Goal: Navigation & Orientation: Understand site structure

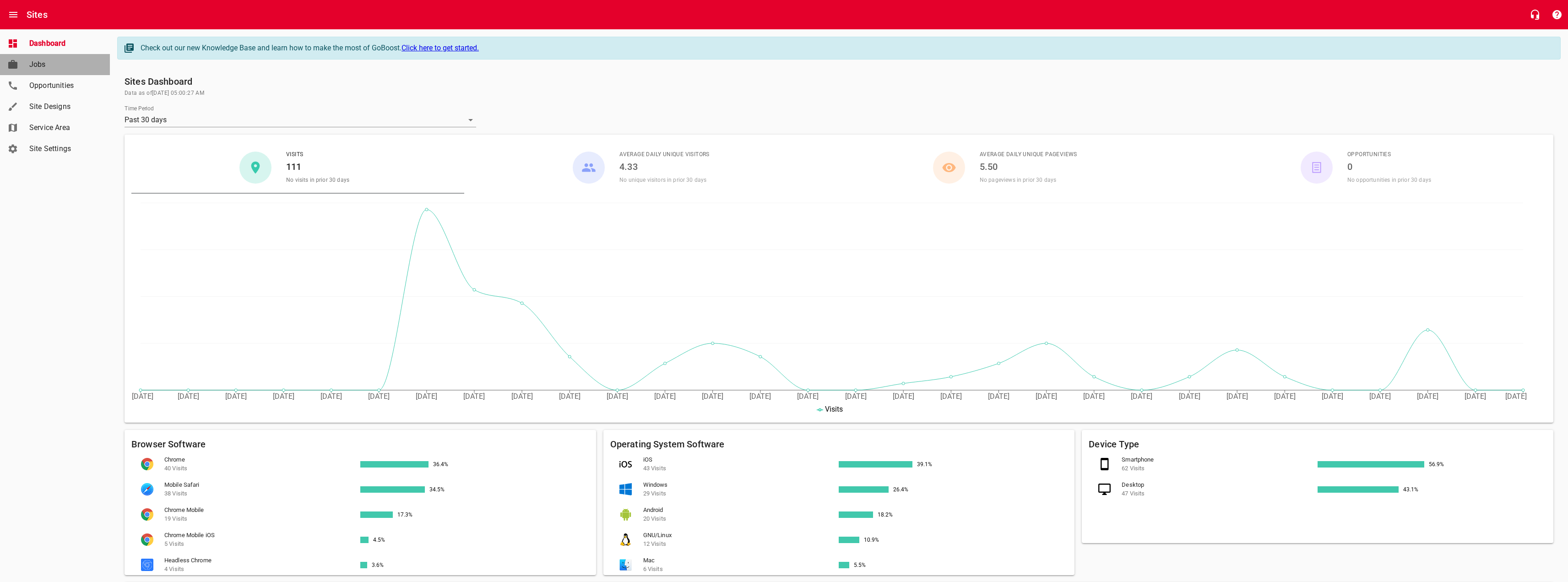
click at [49, 68] on span "Jobs" at bounding box center [64, 65] width 70 height 11
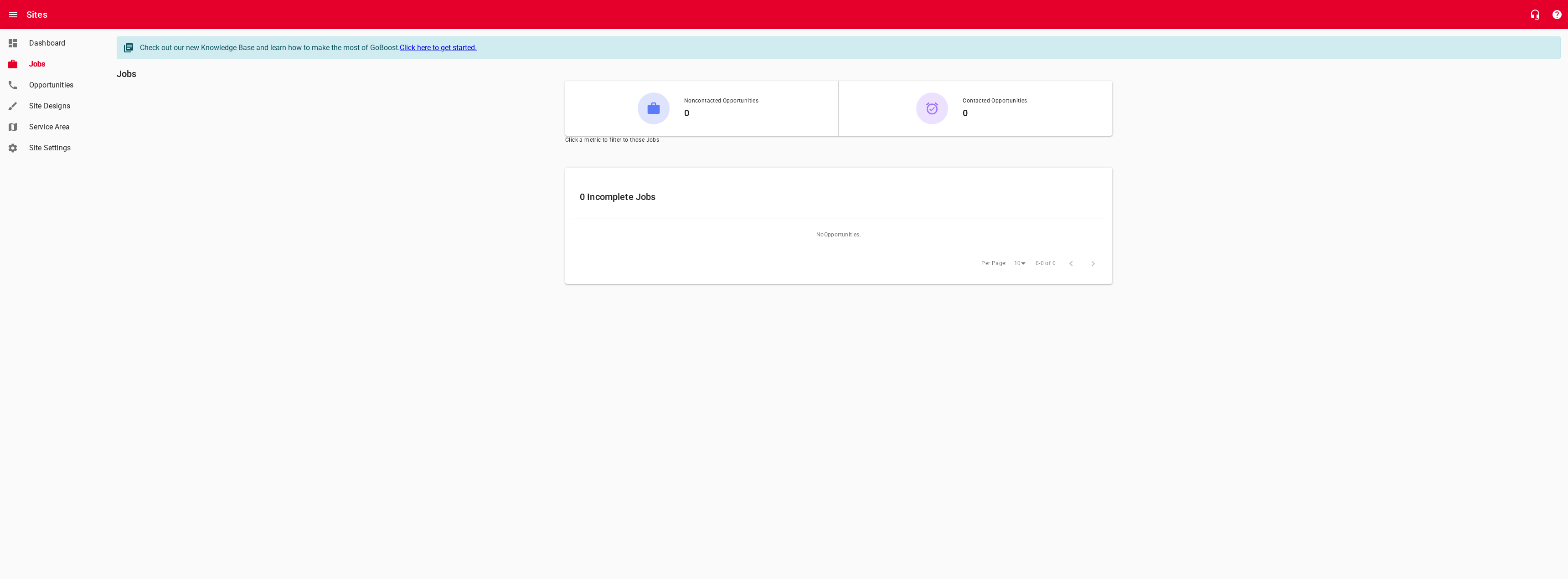
click at [62, 83] on span "Opportunities" at bounding box center [64, 85] width 69 height 11
click at [65, 103] on span "Site Designs" at bounding box center [64, 106] width 69 height 11
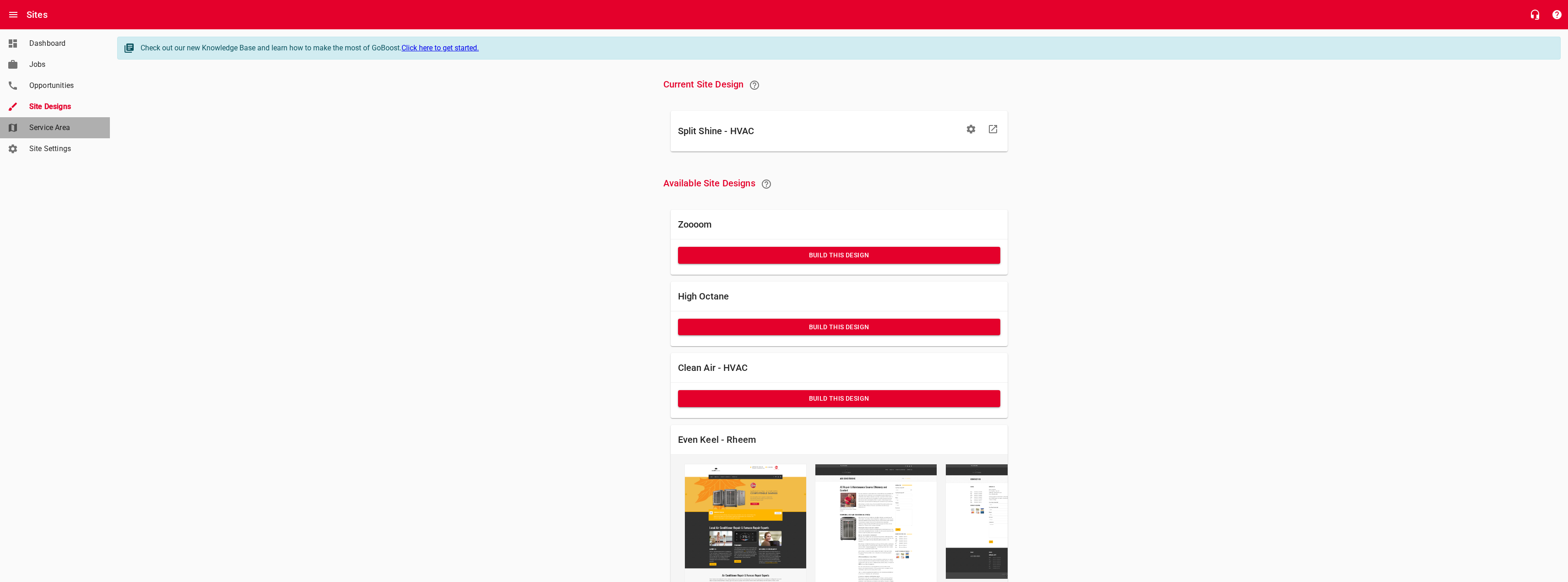
click at [72, 123] on span "Service Area" at bounding box center [64, 128] width 70 height 11
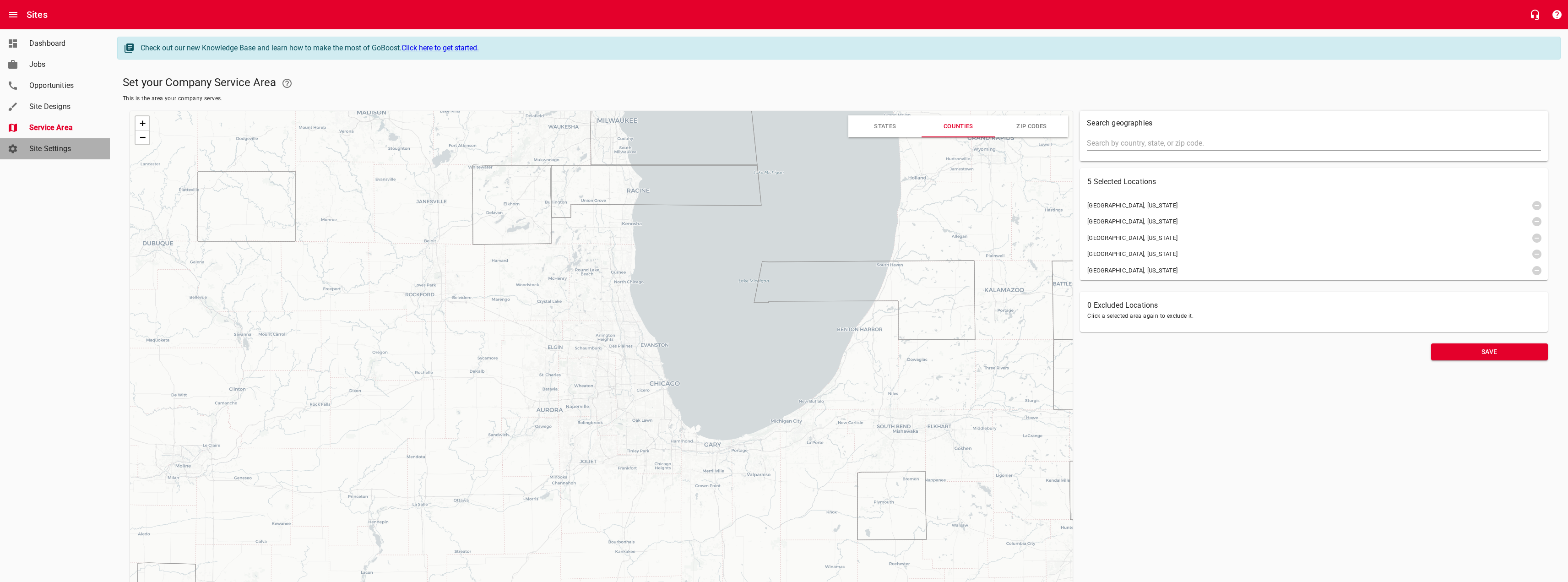
click at [70, 143] on link "Site Settings" at bounding box center [55, 149] width 110 height 21
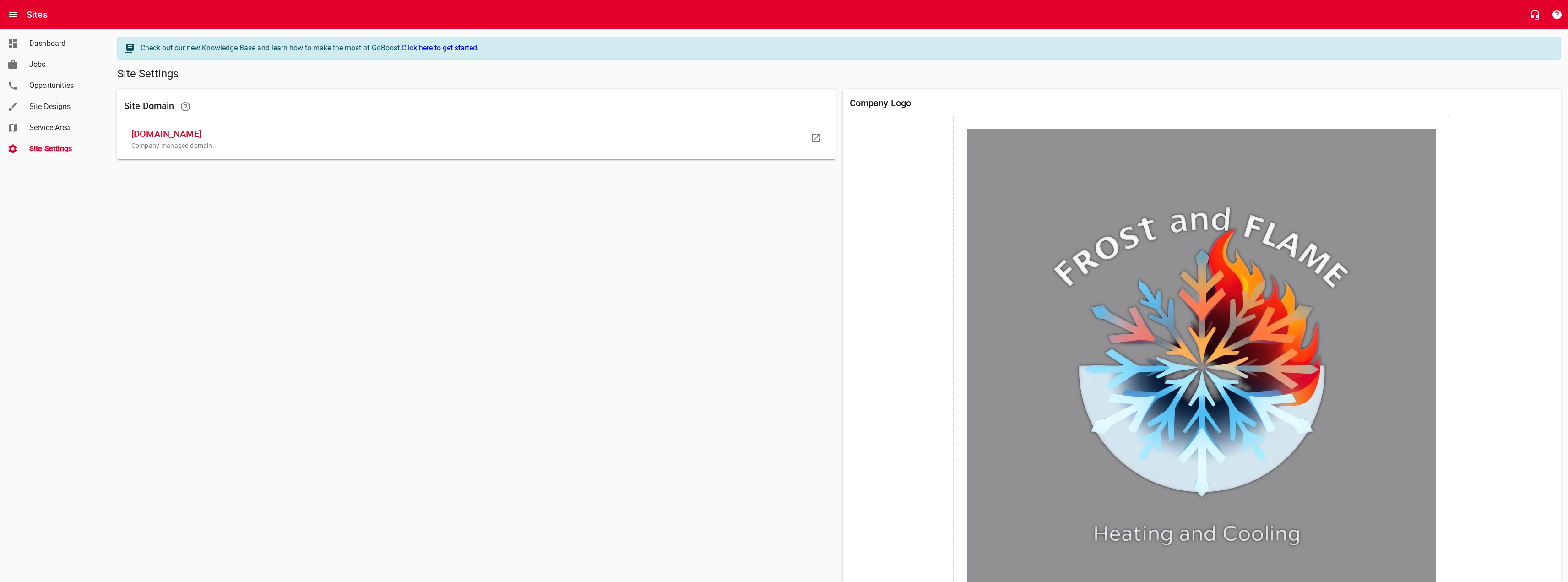
click at [70, 130] on span "Service Area" at bounding box center [64, 128] width 70 height 11
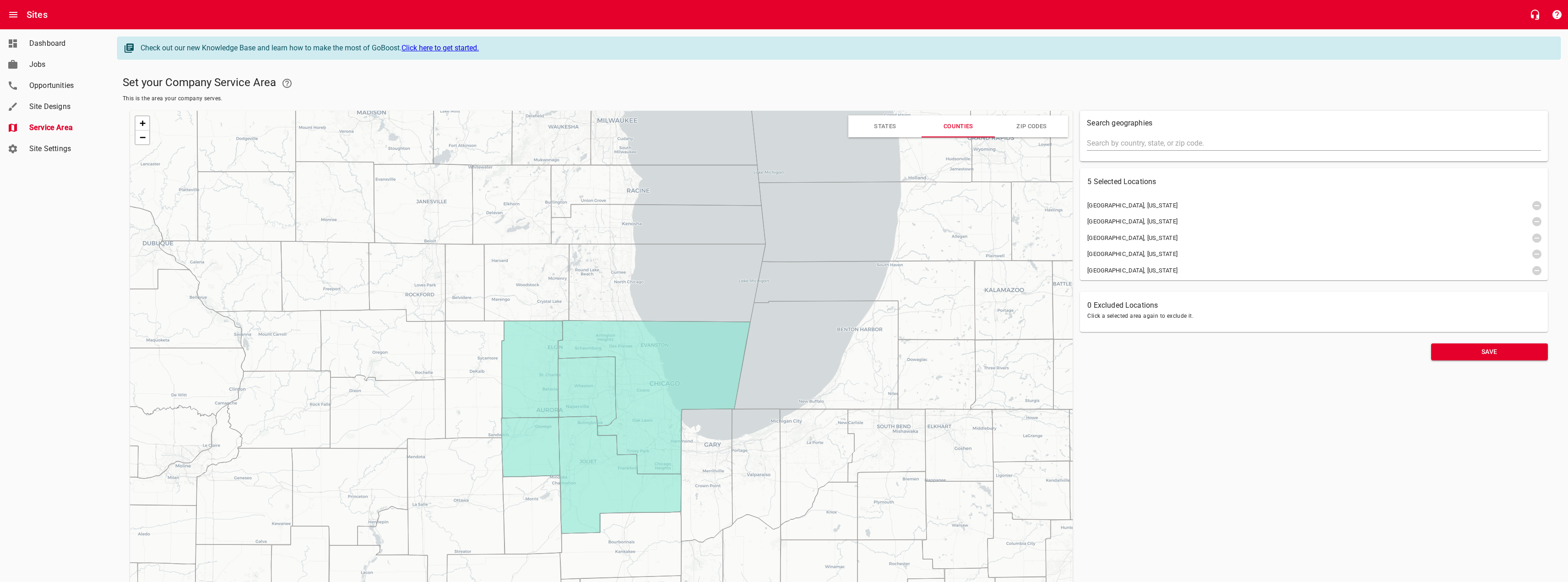
click at [57, 48] on span "Dashboard" at bounding box center [64, 43] width 70 height 11
